Goal: Information Seeking & Learning: Learn about a topic

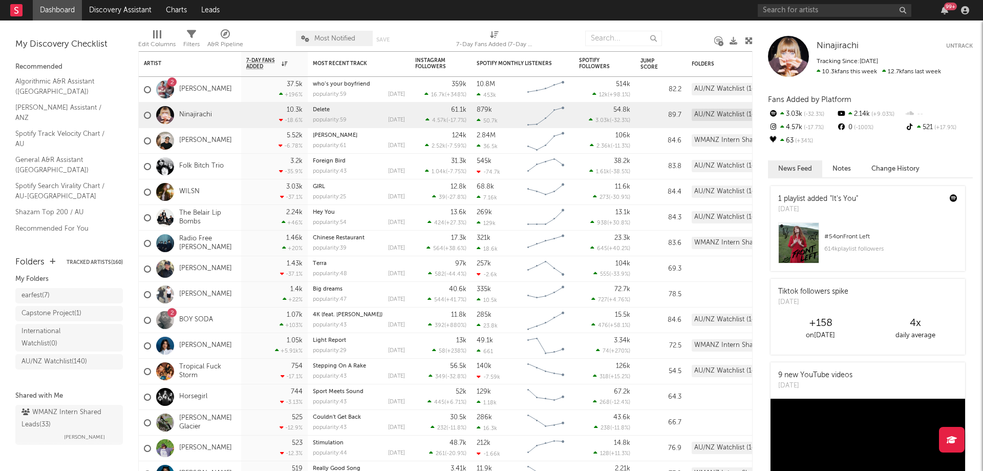
scroll to position [37, 0]
click at [50, 405] on div "WMANZ Intern Shared Leads ( 33 )" at bounding box center [68, 414] width 93 height 25
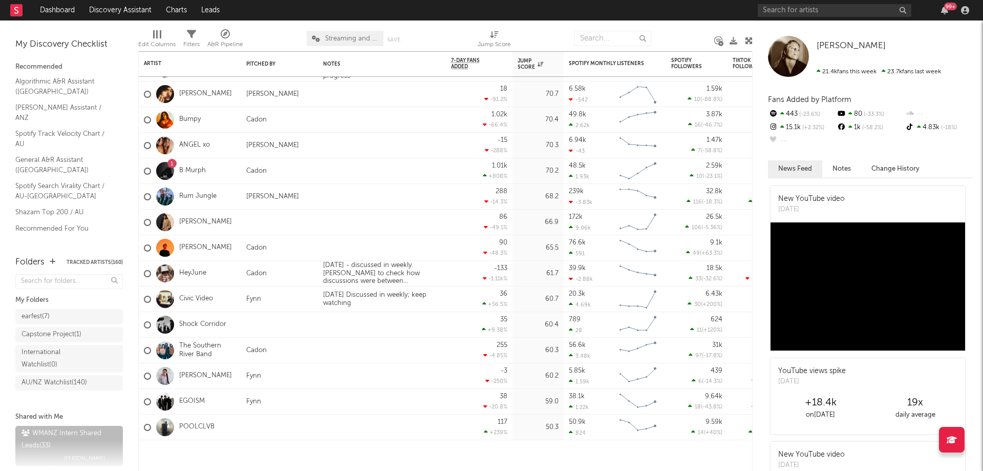
click at [69, 10] on link "Dashboard" at bounding box center [57, 10] width 49 height 20
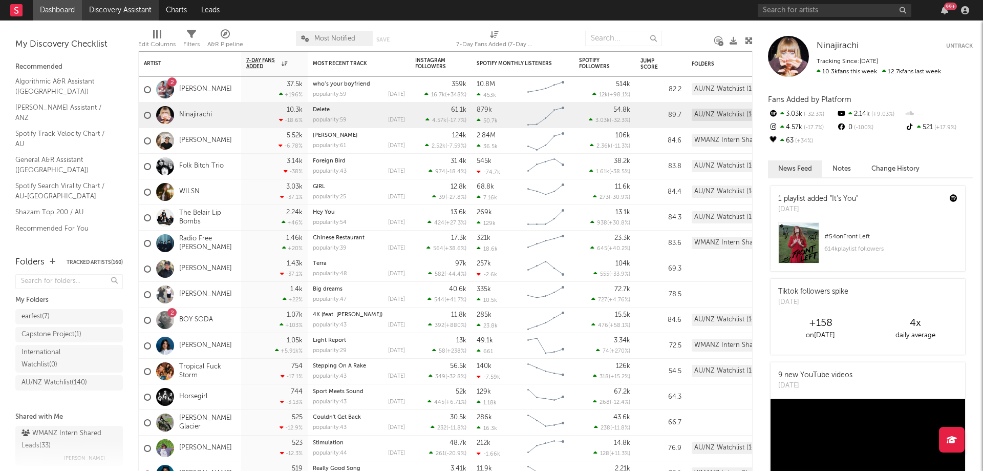
click at [118, 15] on link "Discovery Assistant" at bounding box center [120, 10] width 77 height 20
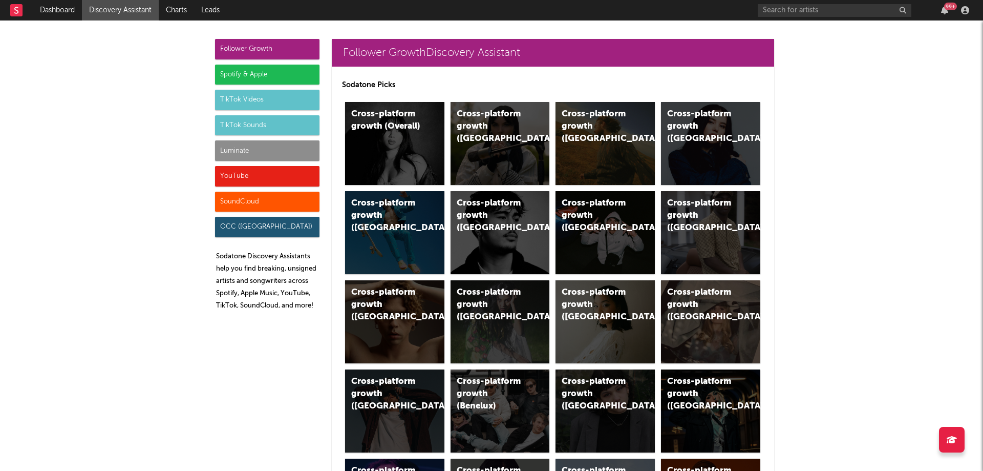
click at [283, 76] on div "Spotify & Apple" at bounding box center [267, 75] width 104 height 20
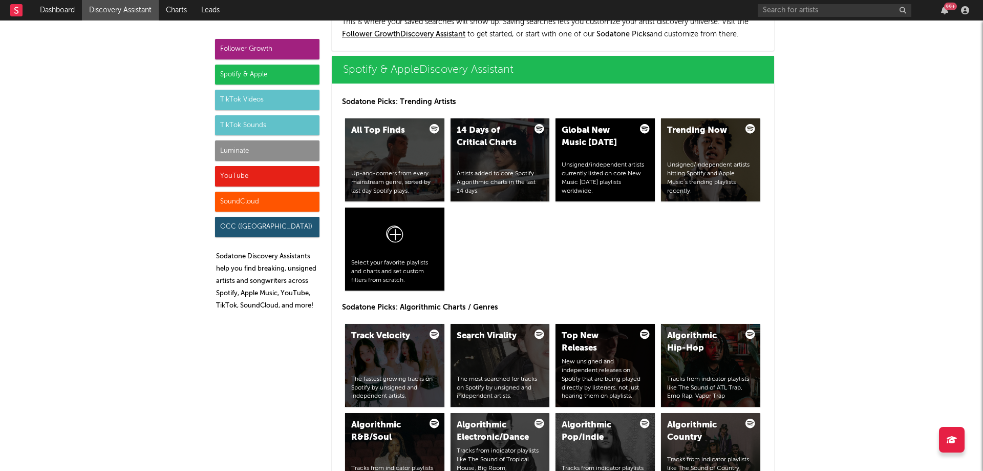
scroll to position [1024, 0]
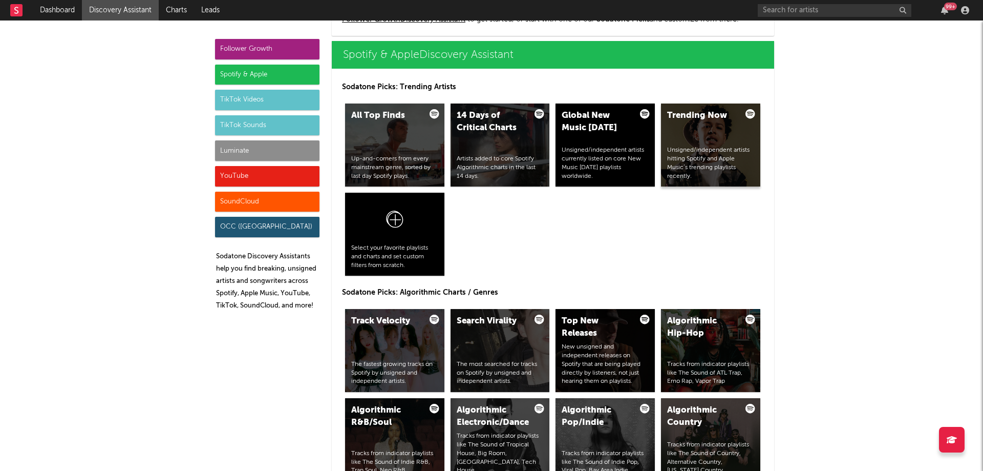
click at [730, 163] on div "Unsigned/independent artists hitting Spotify and Apple Music’s trending playlis…" at bounding box center [710, 163] width 87 height 34
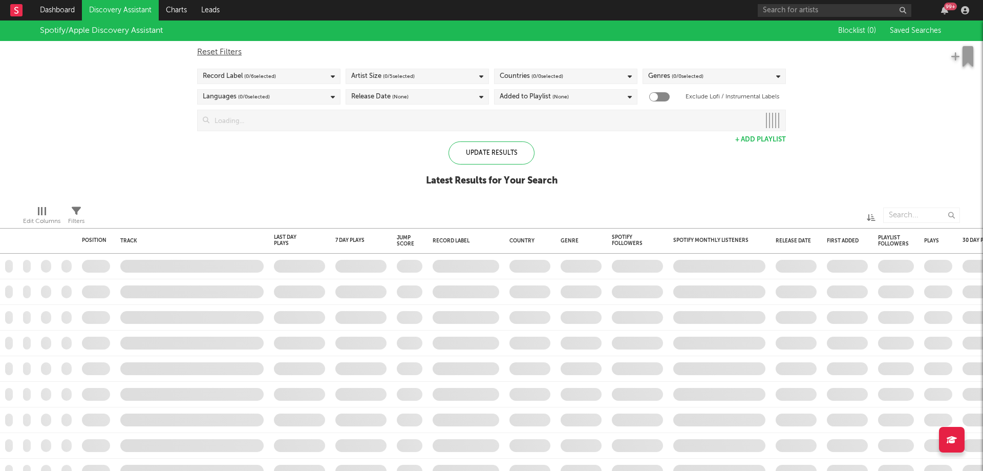
click at [361, 121] on input at bounding box center [484, 120] width 551 height 20
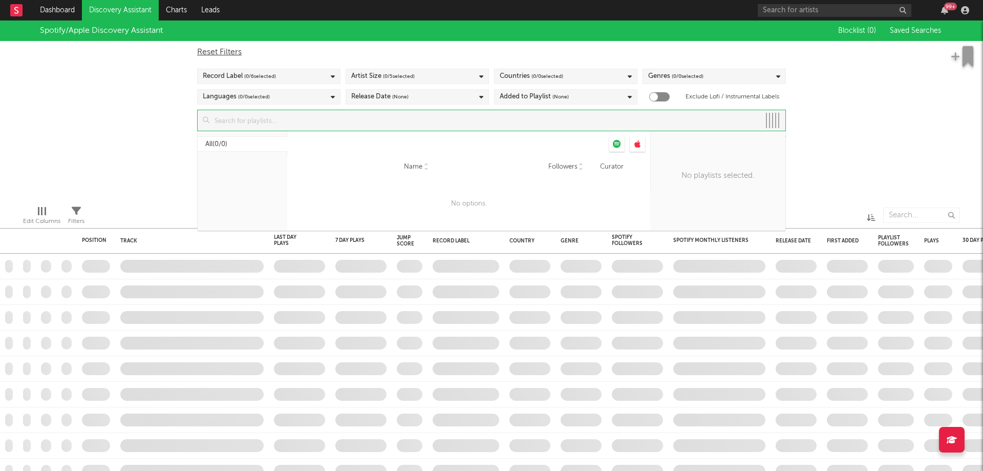
click at [48, 139] on div "Spotify/Apple Discovery Assistant Blocklist ( 0 ) Saved Searches Reset Filters …" at bounding box center [491, 108] width 983 height 177
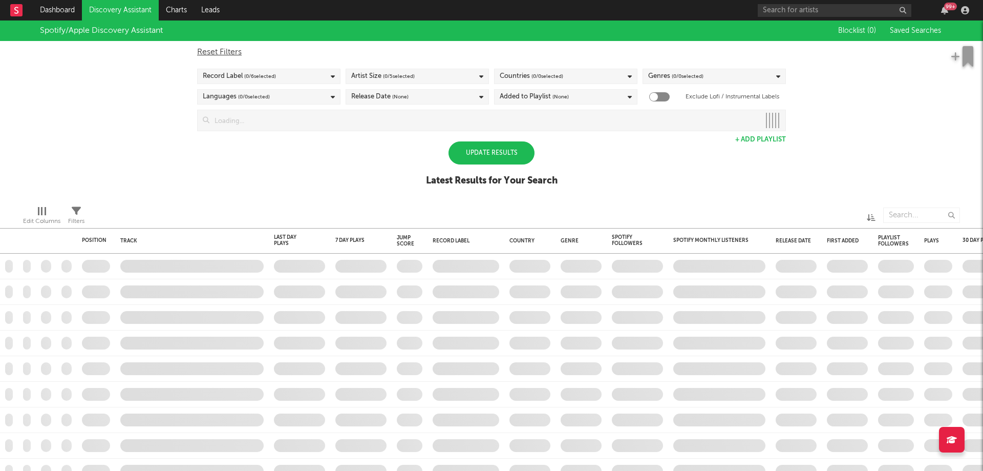
checkbox input "true"
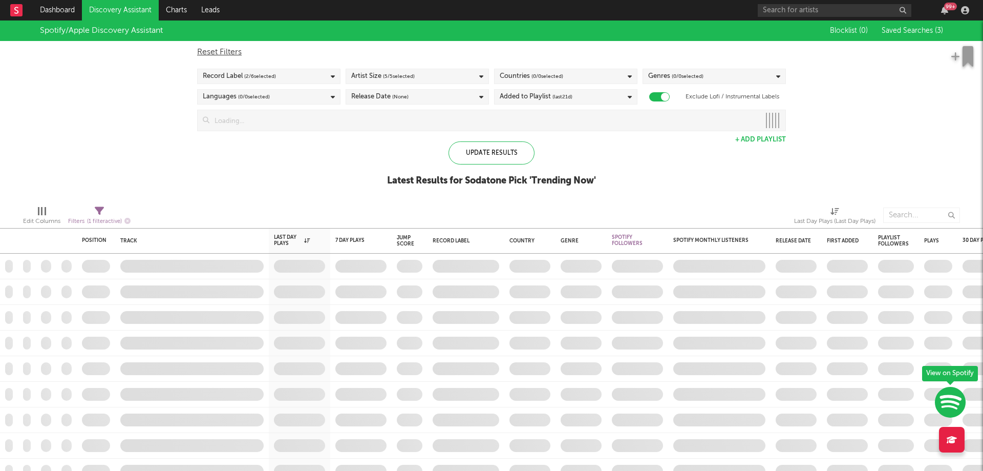
click at [911, 28] on span "Saved Searches ( 3 )" at bounding box center [912, 30] width 61 height 7
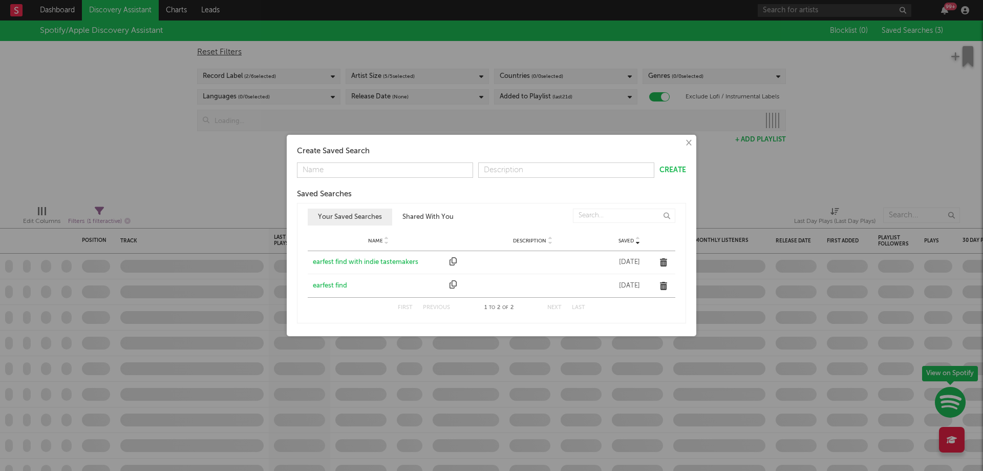
click at [390, 263] on div "earfest find with indie tastemakers" at bounding box center [379, 262] width 132 height 10
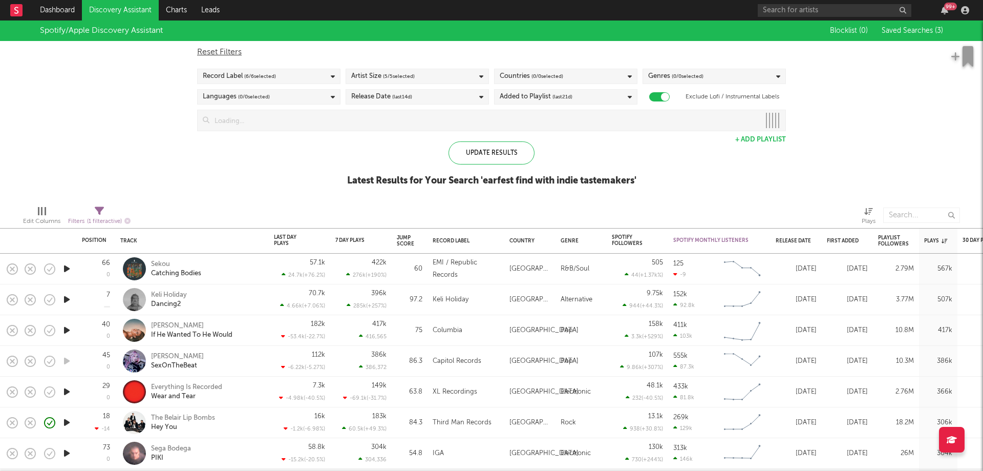
select select "max"
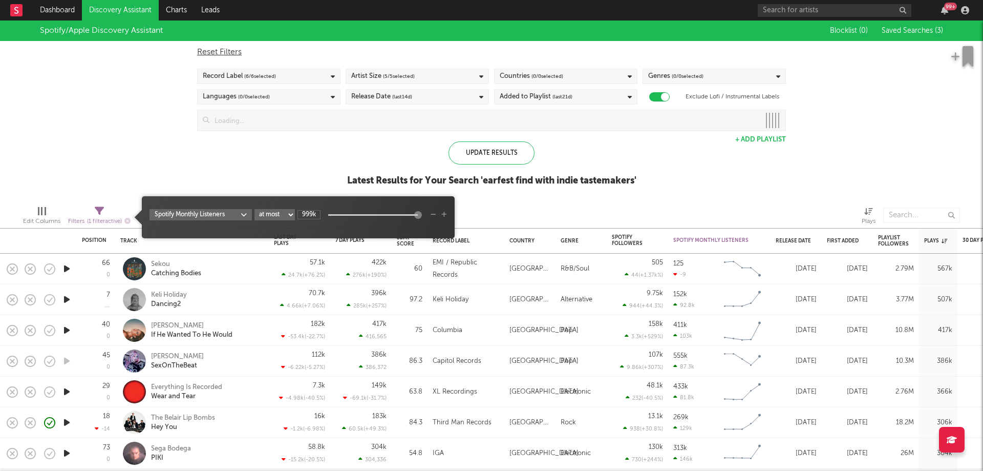
click at [104, 213] on icon at bounding box center [99, 210] width 9 height 9
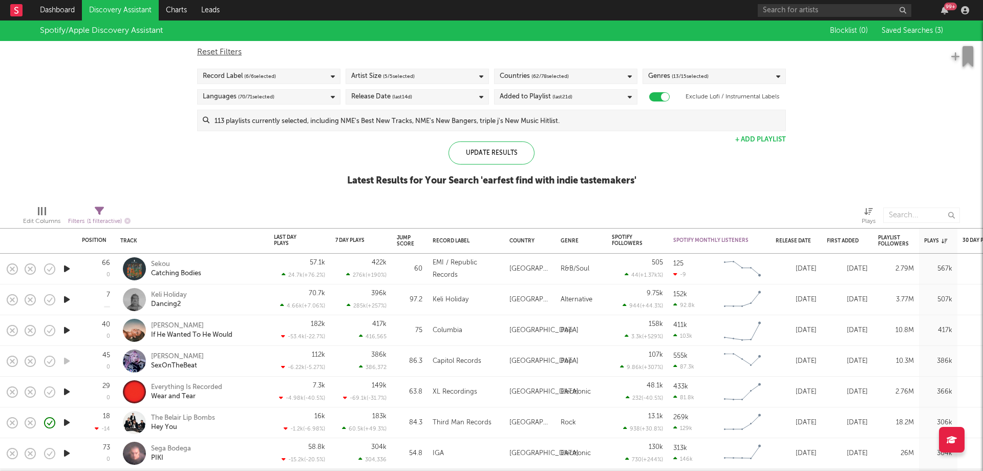
click at [256, 182] on div "Spotify/Apple Discovery Assistant Blocklist ( 0 ) Saved Searches ( 3 ) Reset Fi…" at bounding box center [491, 108] width 983 height 177
click at [939, 239] on div "Plays" at bounding box center [936, 241] width 23 height 6
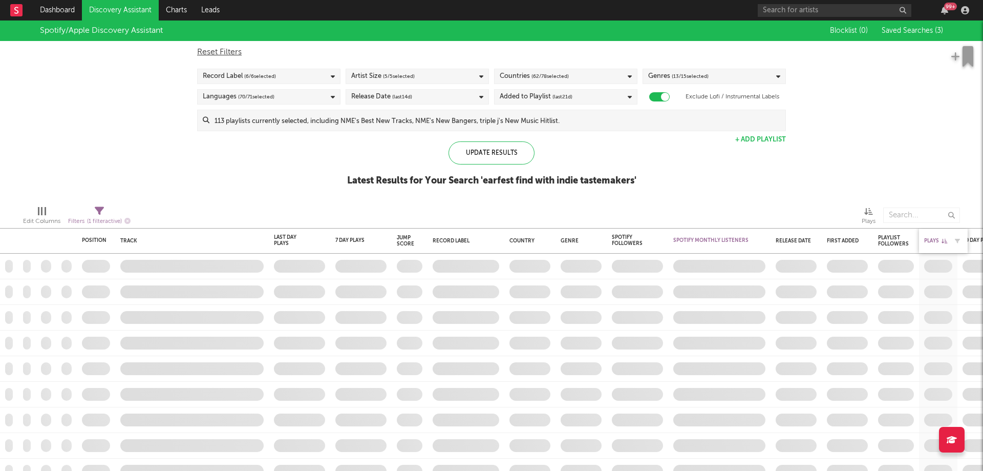
click at [939, 239] on div "Plays" at bounding box center [936, 241] width 23 height 6
click at [937, 239] on div "Plays" at bounding box center [936, 241] width 23 height 6
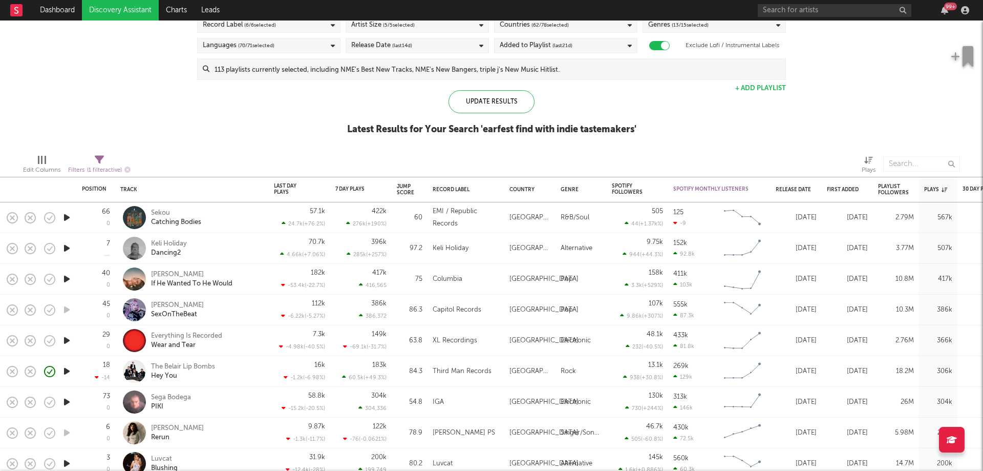
click at [438, 39] on div "Release Date (last 14 d)" at bounding box center [417, 45] width 143 height 15
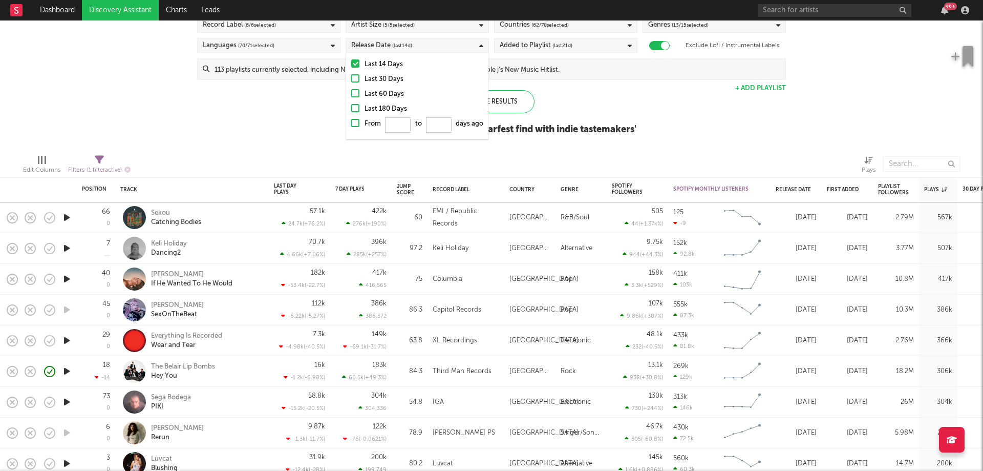
click at [352, 63] on div at bounding box center [355, 63] width 8 height 8
click at [351, 63] on input "Last 14 Days" at bounding box center [351, 64] width 0 height 12
click at [360, 126] on label "From to days ago" at bounding box center [417, 126] width 132 height 16
click at [351, 126] on input "From to days ago" at bounding box center [351, 126] width 0 height 16
click at [394, 123] on input "From to days ago" at bounding box center [398, 124] width 26 height 15
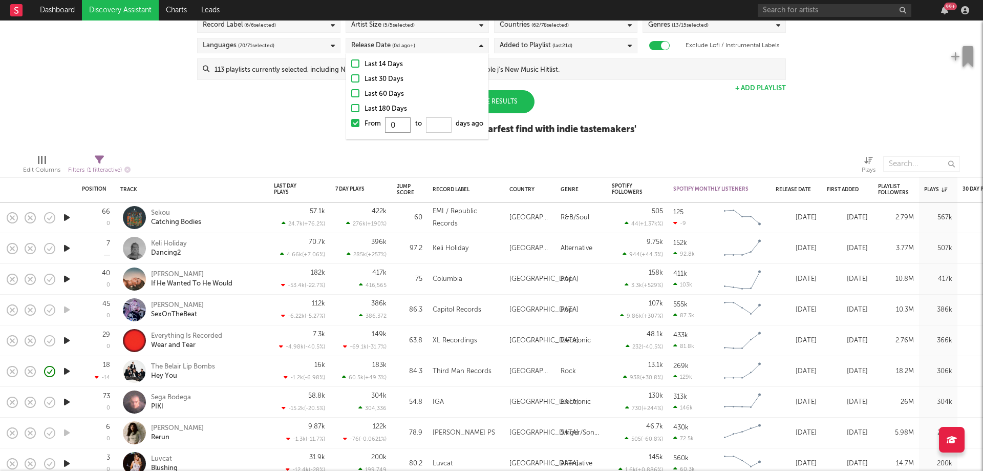
type input "0"
click at [433, 129] on input "From 0 to days ago" at bounding box center [439, 124] width 26 height 15
type input "7"
click at [517, 107] on div "Update Results" at bounding box center [492, 101] width 86 height 23
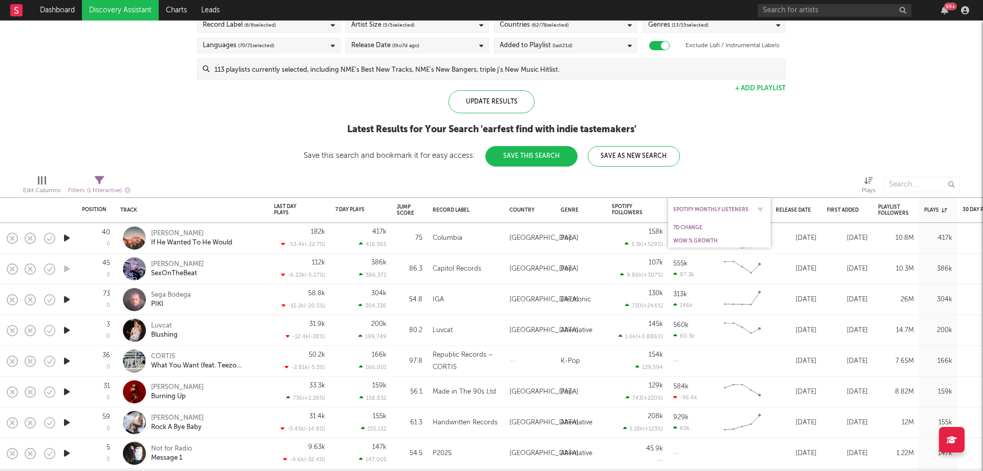
click at [714, 203] on div "Spotify Monthly Listeners" at bounding box center [720, 209] width 92 height 20
click at [729, 209] on div "Spotify Monthly Listeners" at bounding box center [712, 209] width 77 height 6
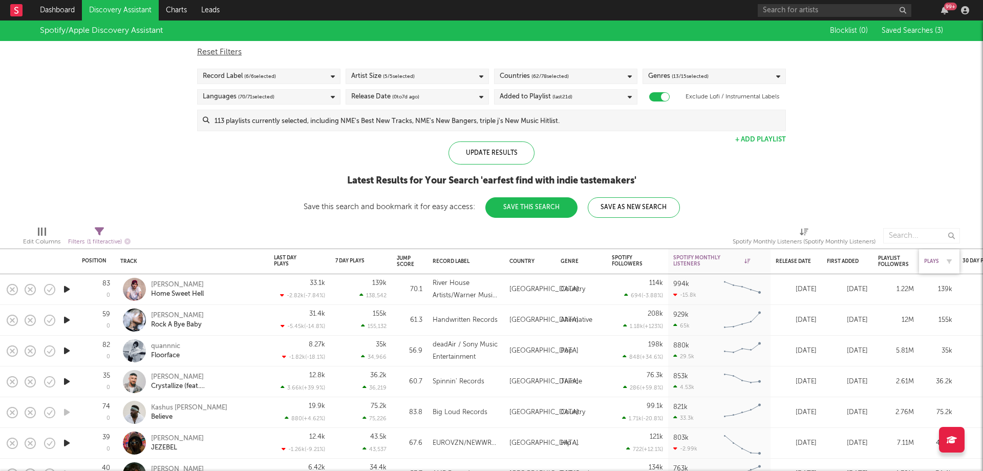
click at [933, 261] on div "Plays" at bounding box center [932, 261] width 15 height 6
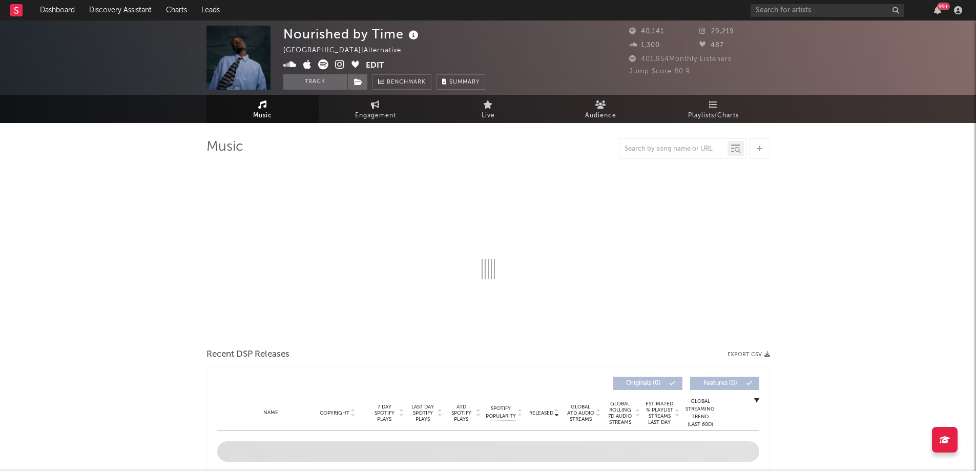
select select "6m"
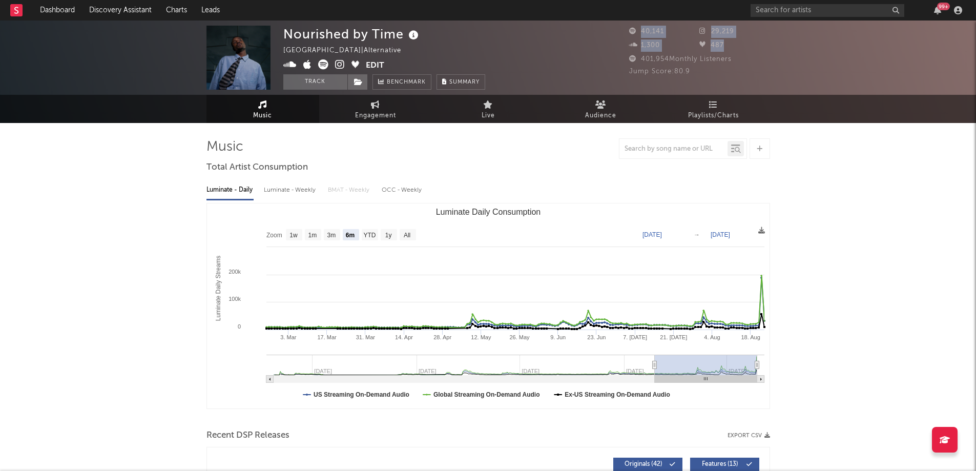
drag, startPoint x: 639, startPoint y: 55, endPoint x: 771, endPoint y: 54, distance: 132.7
click at [771, 54] on div "Nourished by Time United States | Alternative Edit Track Benchmark Summary 40,1…" at bounding box center [488, 57] width 976 height 74
click at [757, 62] on div "401,954 Monthly Listeners" at bounding box center [699, 59] width 141 height 12
click at [380, 106] on link "Engagement" at bounding box center [375, 109] width 113 height 28
select select "1w"
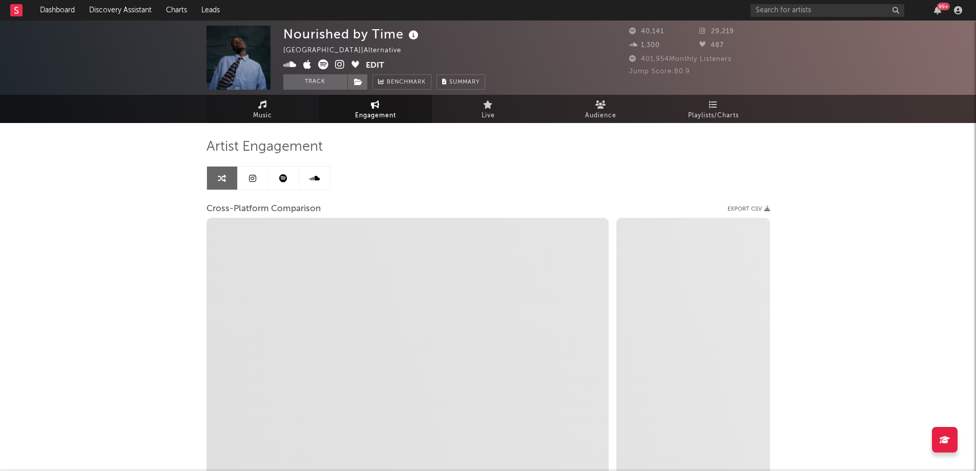
click at [258, 119] on span "Music" at bounding box center [262, 116] width 19 height 12
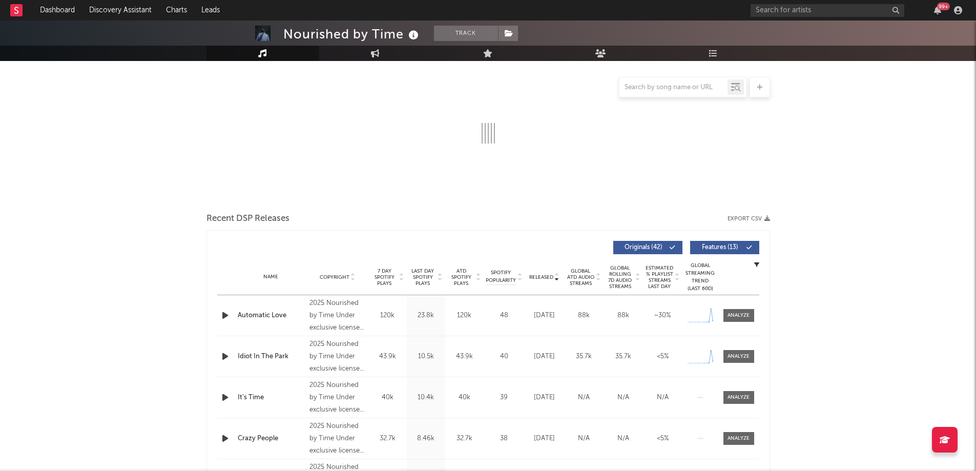
scroll to position [154, 0]
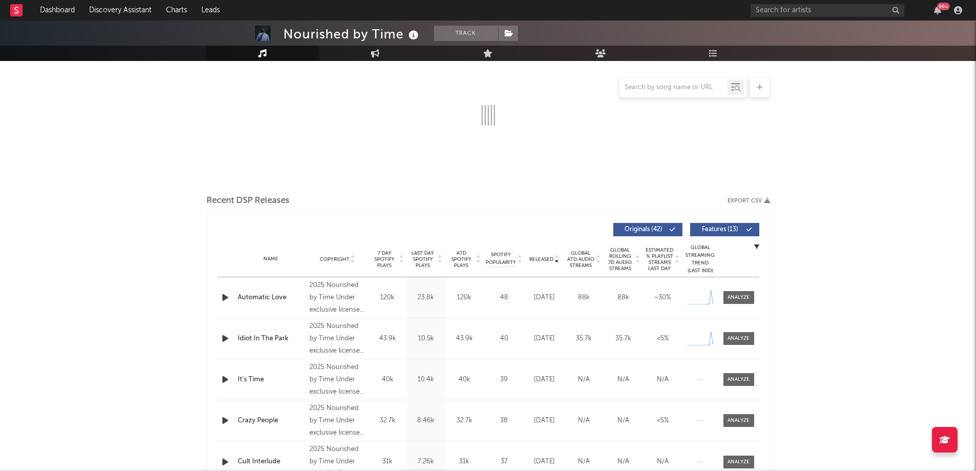
select select "6m"
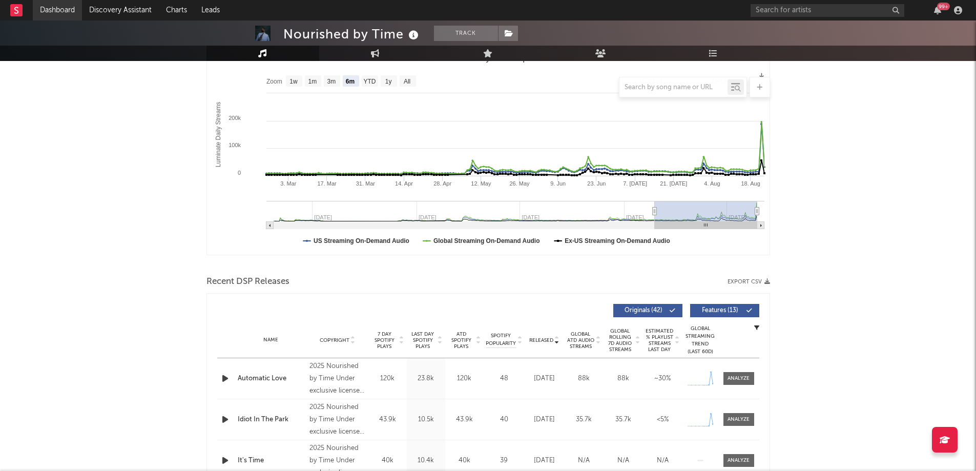
click at [61, 7] on link "Dashboard" at bounding box center [57, 10] width 49 height 20
